Goal: Information Seeking & Learning: Learn about a topic

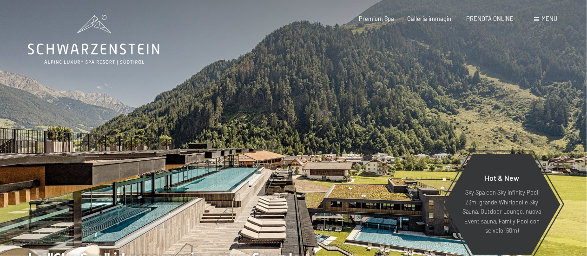
click at [413, 131] on div at bounding box center [441, 151] width 294 height 302
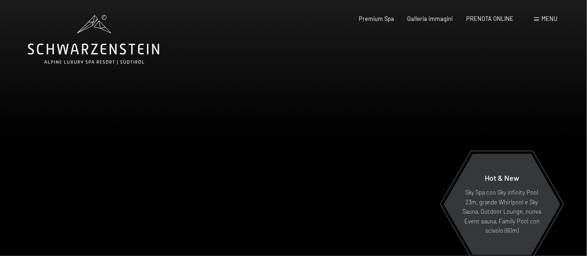
click at [293, 148] on div at bounding box center [147, 151] width 294 height 302
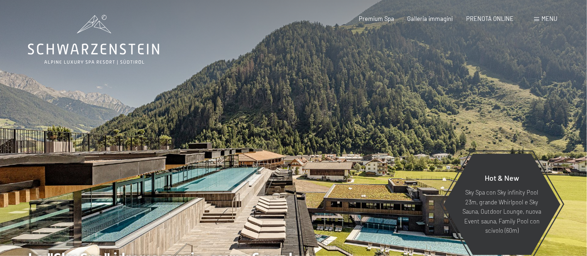
click at [359, 133] on div at bounding box center [441, 151] width 294 height 302
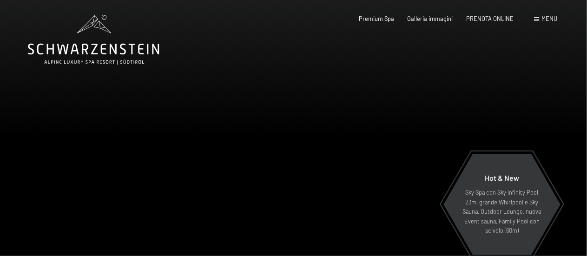
click at [382, 132] on div at bounding box center [441, 151] width 294 height 302
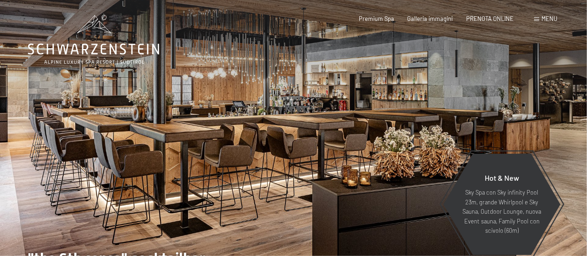
click at [382, 132] on div at bounding box center [441, 151] width 294 height 302
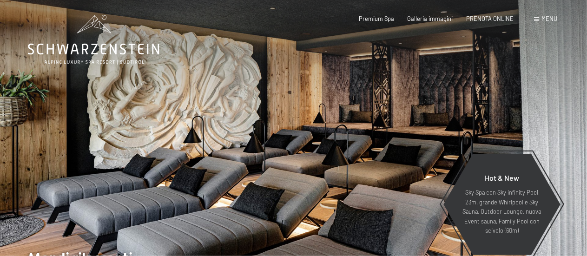
click at [382, 132] on div at bounding box center [441, 151] width 294 height 302
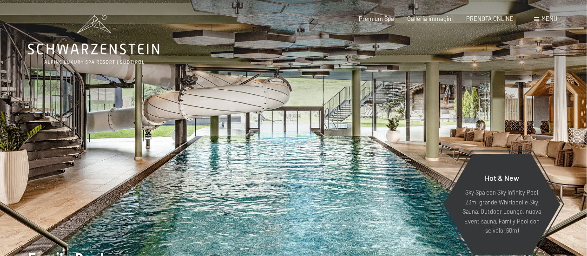
click at [390, 133] on div at bounding box center [441, 151] width 294 height 302
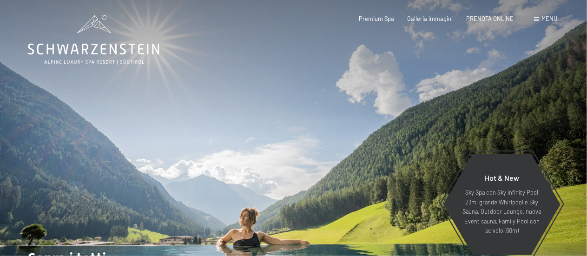
click at [390, 133] on div at bounding box center [441, 151] width 294 height 302
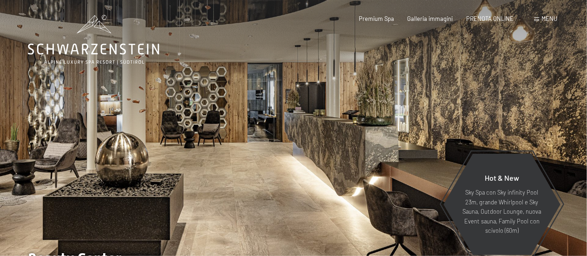
click at [390, 133] on div at bounding box center [441, 151] width 294 height 302
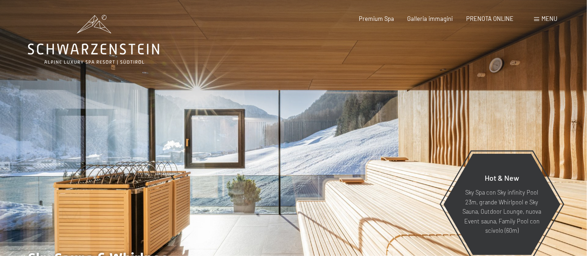
click at [390, 133] on div at bounding box center [441, 151] width 294 height 302
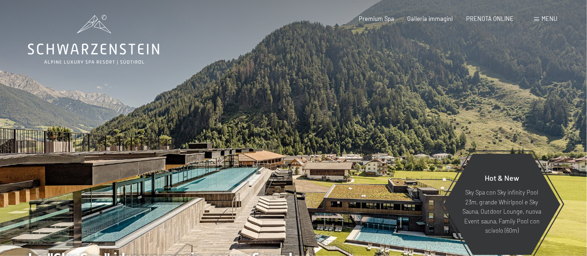
click at [390, 133] on div at bounding box center [441, 151] width 294 height 302
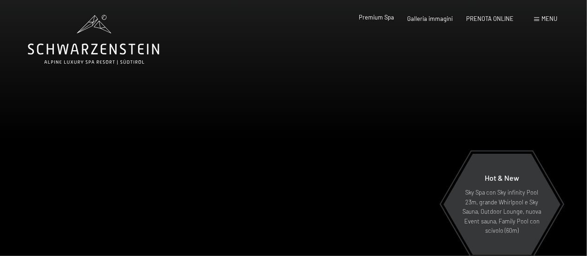
click at [368, 16] on span "Premium Spa" at bounding box center [377, 16] width 35 height 7
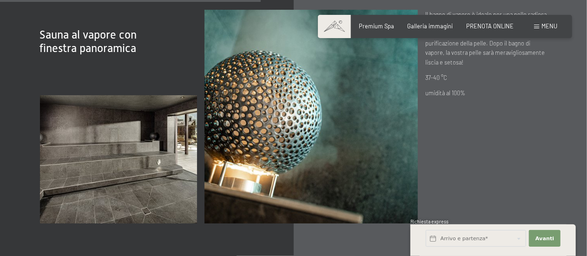
scroll to position [2233, 0]
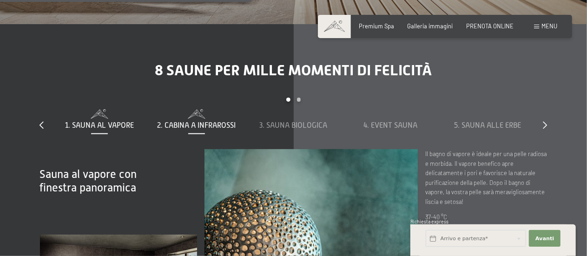
click at [189, 121] on span "2. Cabina a infrarossi" at bounding box center [196, 125] width 79 height 8
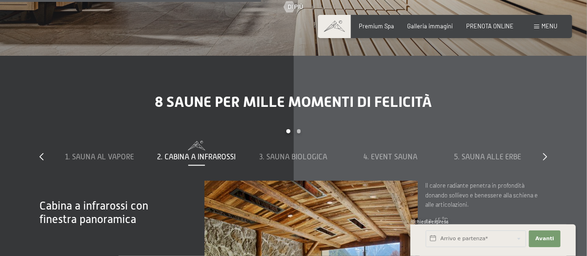
scroll to position [2186, 0]
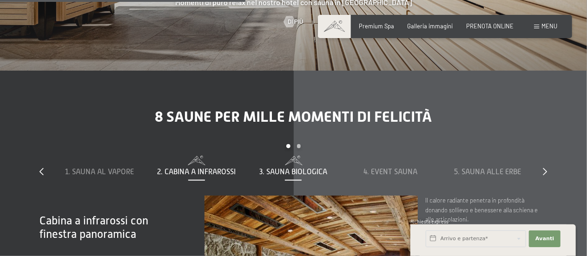
click at [300, 168] on span "3. Sauna biologica" at bounding box center [294, 172] width 68 height 8
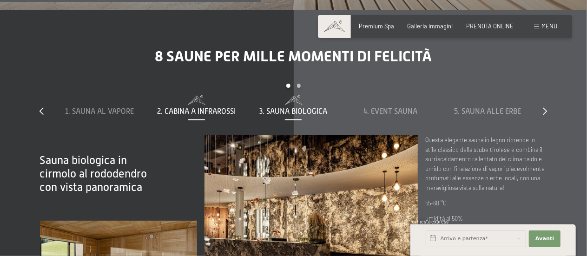
scroll to position [2140, 0]
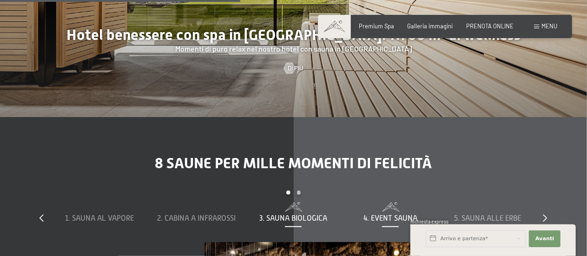
click at [387, 214] on span "4. Event Sauna" at bounding box center [391, 218] width 54 height 8
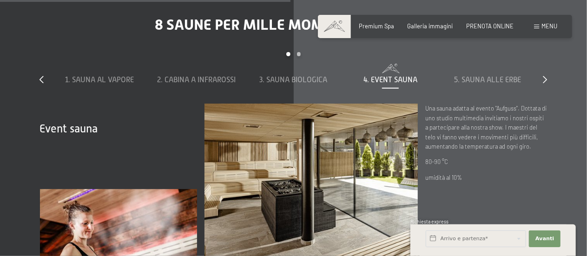
scroll to position [2233, 0]
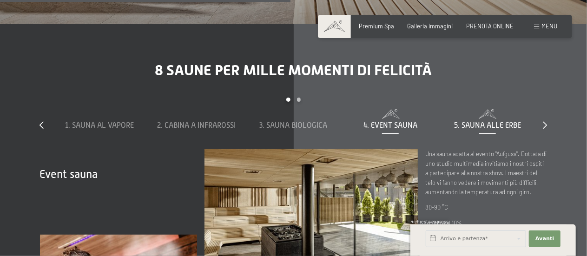
click at [470, 121] on span "5. Sauna alle erbe" at bounding box center [487, 125] width 67 height 8
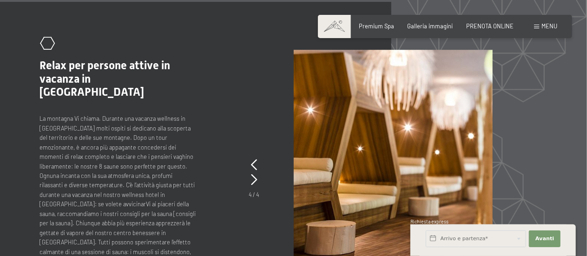
scroll to position [3024, 0]
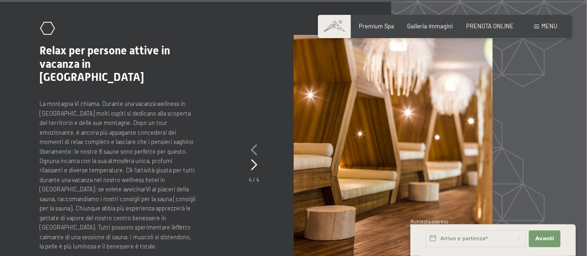
click at [256, 145] on icon at bounding box center [255, 150] width 6 height 11
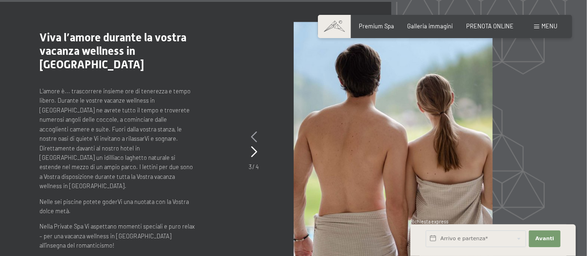
click at [256, 132] on icon at bounding box center [254, 137] width 6 height 11
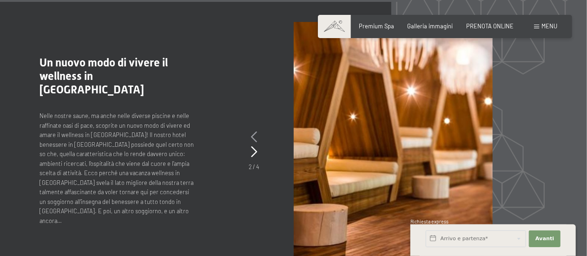
click at [256, 132] on icon at bounding box center [255, 137] width 6 height 11
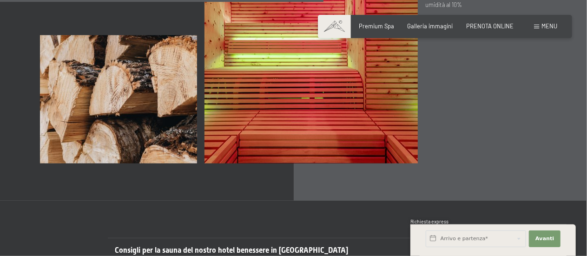
scroll to position [2419, 0]
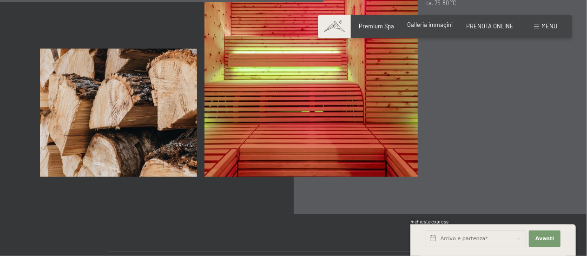
click at [430, 23] on span "Galleria immagini" at bounding box center [431, 24] width 46 height 7
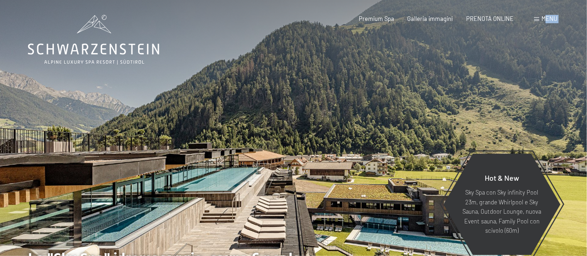
click at [545, 15] on div "Prenotazione Richiesta Premium Spa Galleria immagini PRENOTA ONLINE Menu DE IT …" at bounding box center [445, 19] width 225 height 8
click at [537, 17] on div "Menu" at bounding box center [545, 19] width 23 height 8
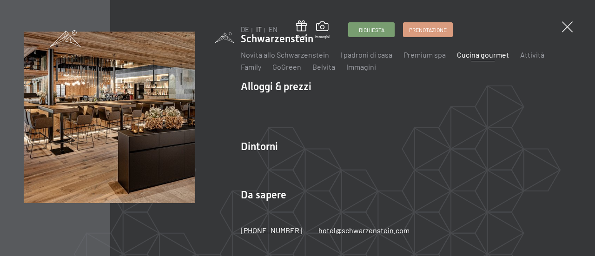
click at [463, 55] on link "Cucina gourmet" at bounding box center [483, 54] width 52 height 9
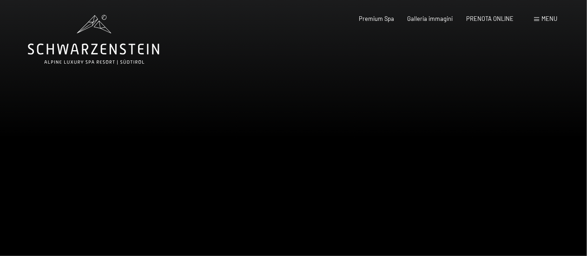
click at [479, 120] on div at bounding box center [441, 151] width 294 height 302
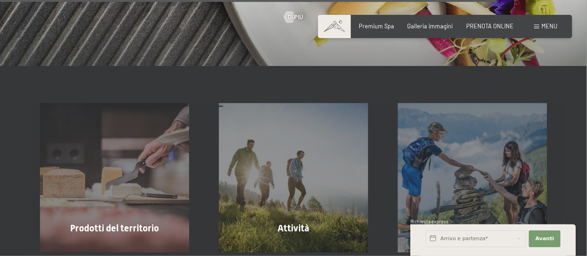
scroll to position [2000, 0]
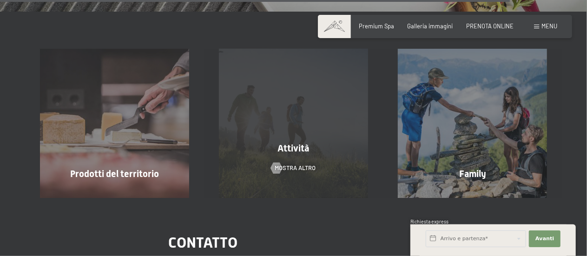
click at [316, 159] on div "Attività mostra altro" at bounding box center [293, 123] width 179 height 149
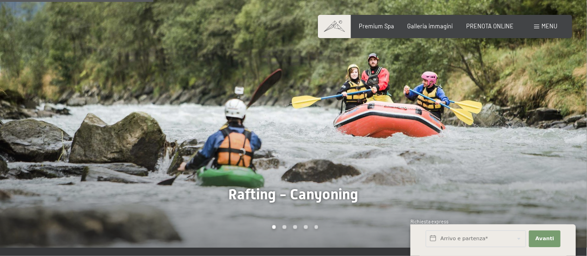
scroll to position [605, 0]
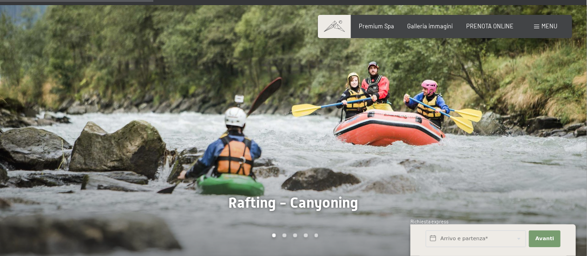
click at [412, 105] on div at bounding box center [441, 131] width 294 height 252
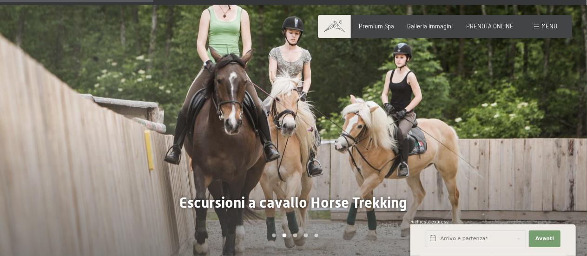
click at [412, 105] on div at bounding box center [441, 131] width 294 height 252
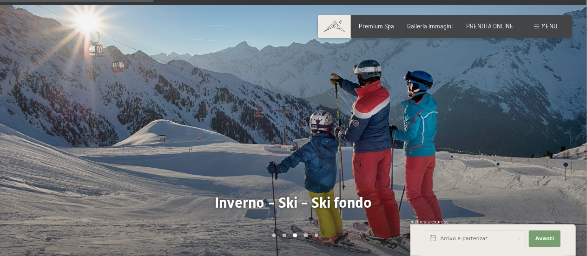
click at [412, 105] on div at bounding box center [441, 131] width 294 height 252
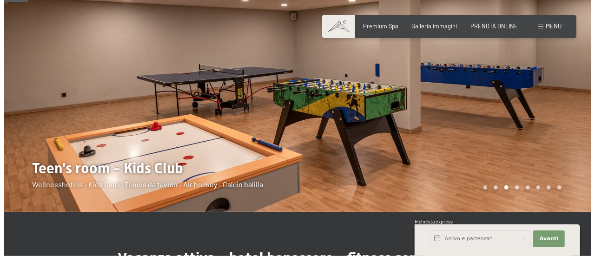
scroll to position [93, 0]
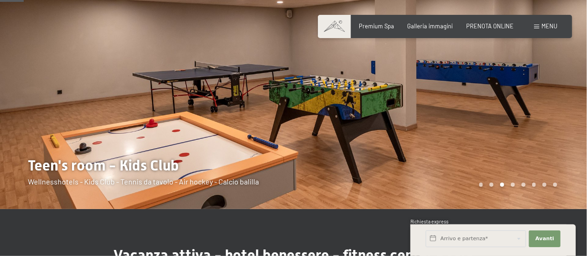
click at [510, 101] on div at bounding box center [441, 58] width 294 height 302
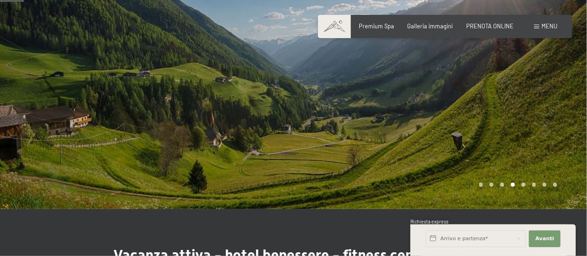
click at [510, 101] on div at bounding box center [441, 58] width 294 height 302
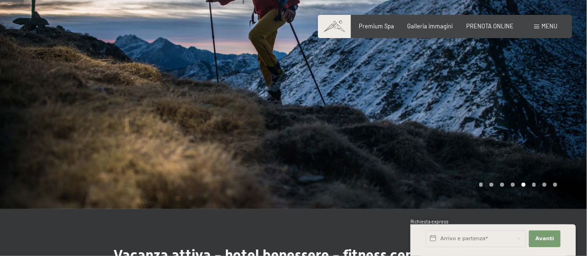
click at [510, 101] on div at bounding box center [441, 58] width 294 height 302
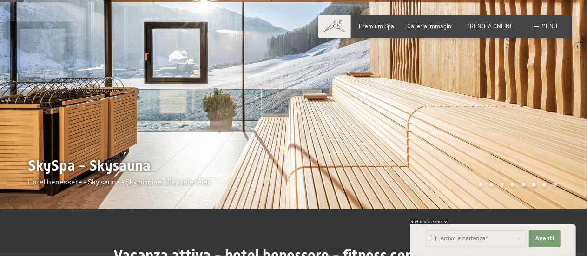
click at [510, 101] on div at bounding box center [441, 58] width 294 height 302
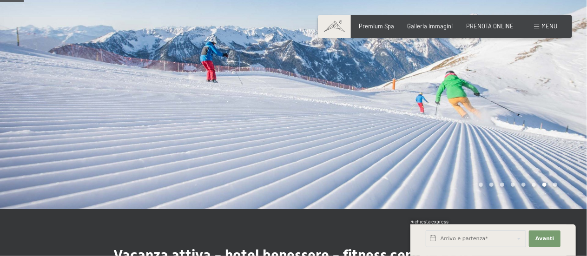
click at [510, 101] on div at bounding box center [441, 58] width 294 height 302
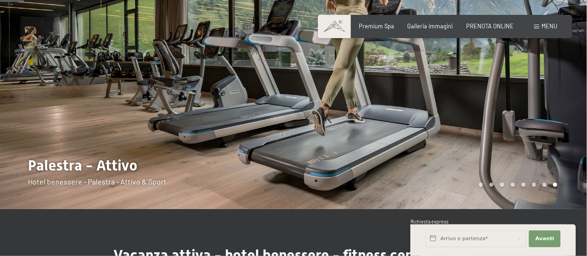
click at [510, 101] on div at bounding box center [441, 58] width 294 height 302
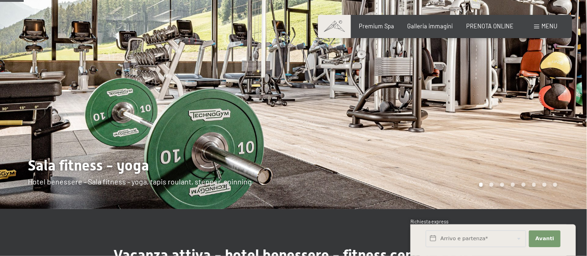
click at [510, 101] on div at bounding box center [441, 58] width 294 height 302
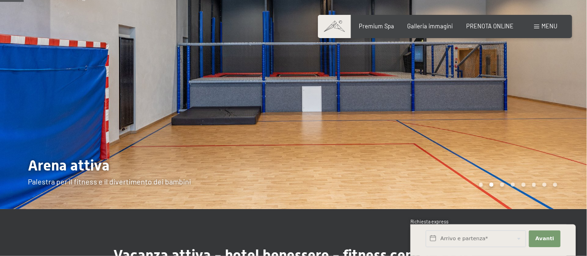
click at [538, 31] on div "Prenotazione Richiesta Premium Spa Galleria immagini PRENOTA ONLINE Menu DE IT …" at bounding box center [445, 26] width 225 height 8
click at [538, 27] on span at bounding box center [536, 27] width 5 height 4
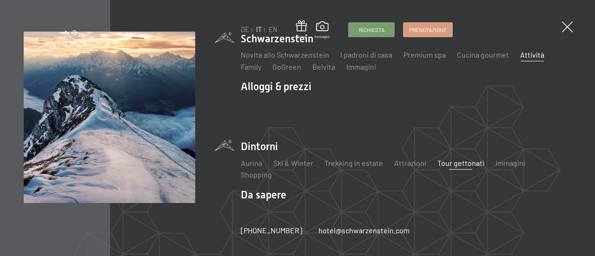
click at [445, 160] on link "Tour gettonati" at bounding box center [461, 163] width 47 height 9
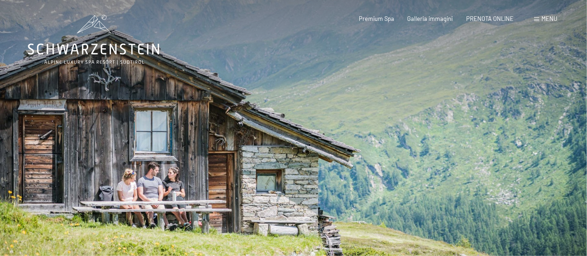
click at [494, 154] on div at bounding box center [441, 151] width 294 height 302
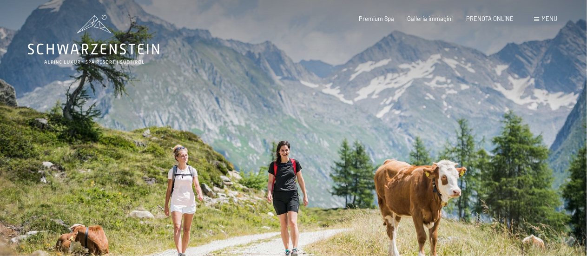
click at [150, 113] on div at bounding box center [147, 151] width 294 height 302
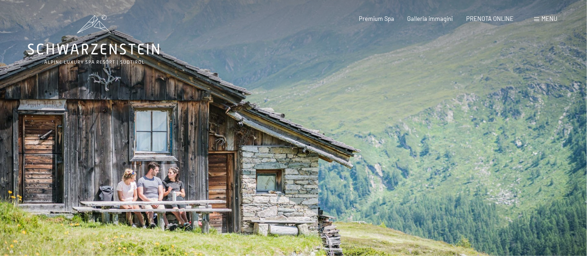
click at [420, 131] on div at bounding box center [441, 151] width 294 height 302
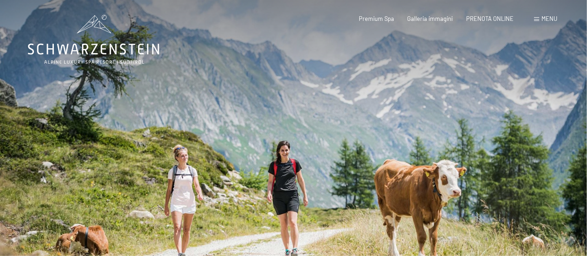
click at [421, 131] on div at bounding box center [441, 151] width 294 height 302
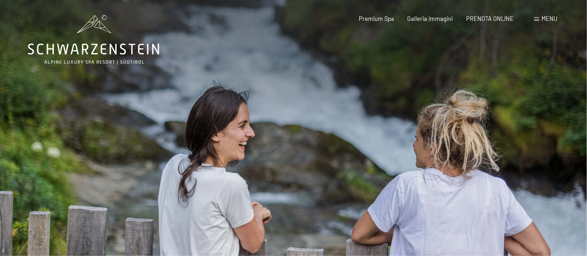
click at [421, 130] on div at bounding box center [441, 151] width 294 height 302
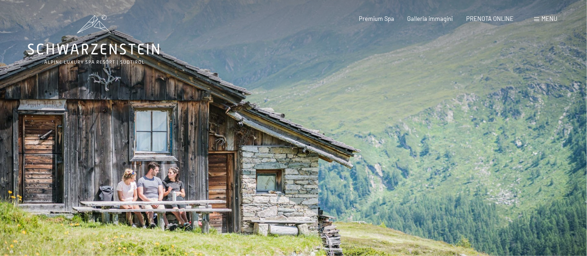
click at [421, 130] on div at bounding box center [441, 151] width 294 height 302
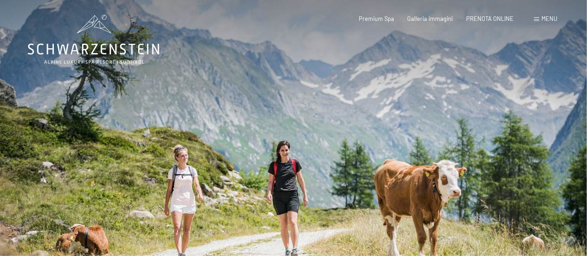
click at [421, 130] on div at bounding box center [441, 151] width 294 height 302
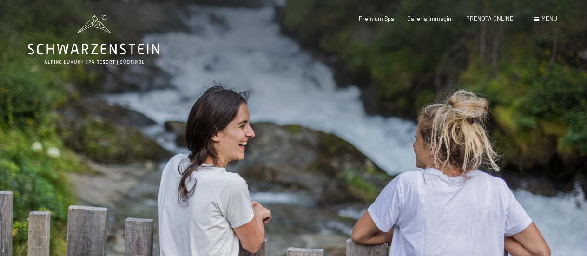
click at [538, 19] on span at bounding box center [536, 19] width 5 height 4
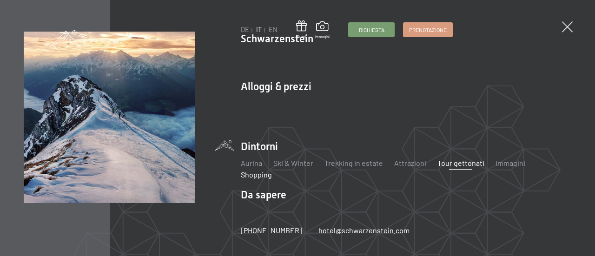
click at [256, 175] on link "Shopping" at bounding box center [256, 174] width 31 height 9
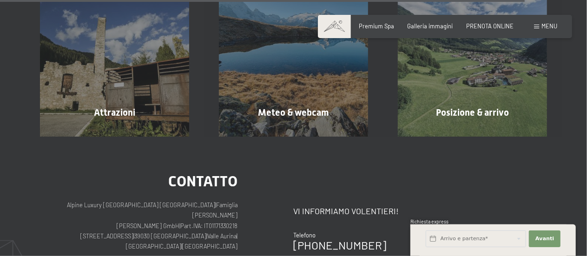
scroll to position [1442, 0]
